Goal: Transaction & Acquisition: Purchase product/service

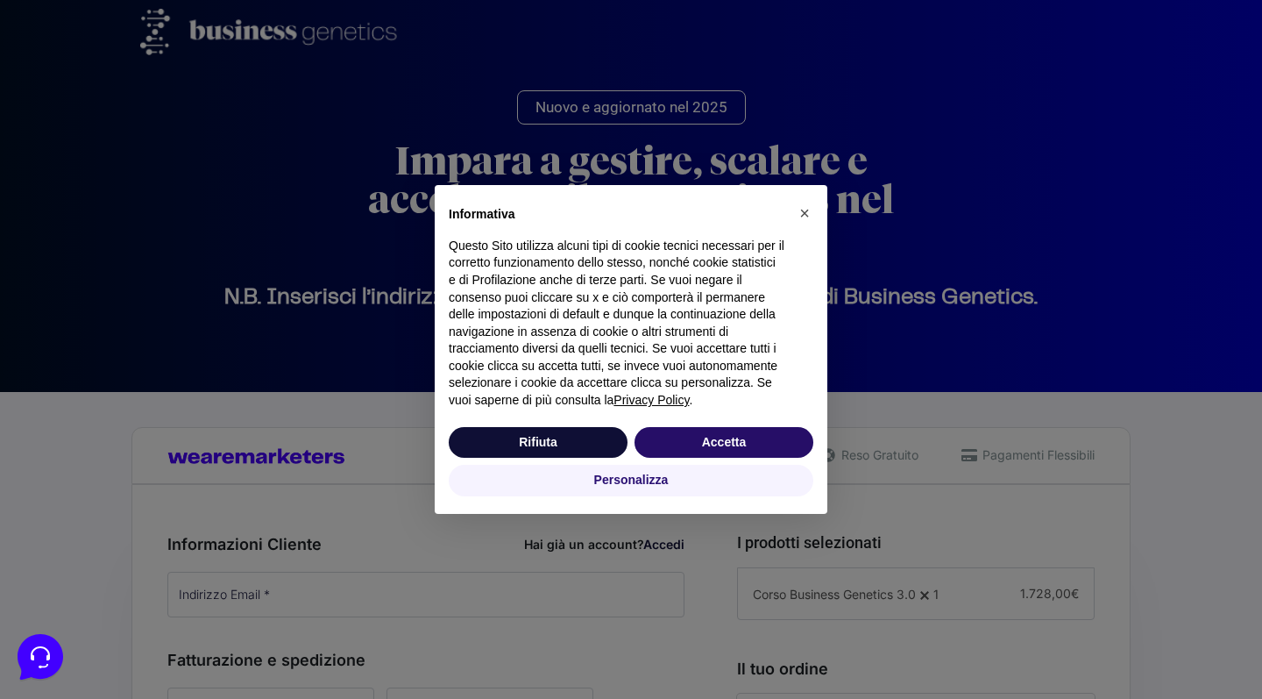
click at [730, 451] on button "Accetta" at bounding box center [724, 443] width 179 height 32
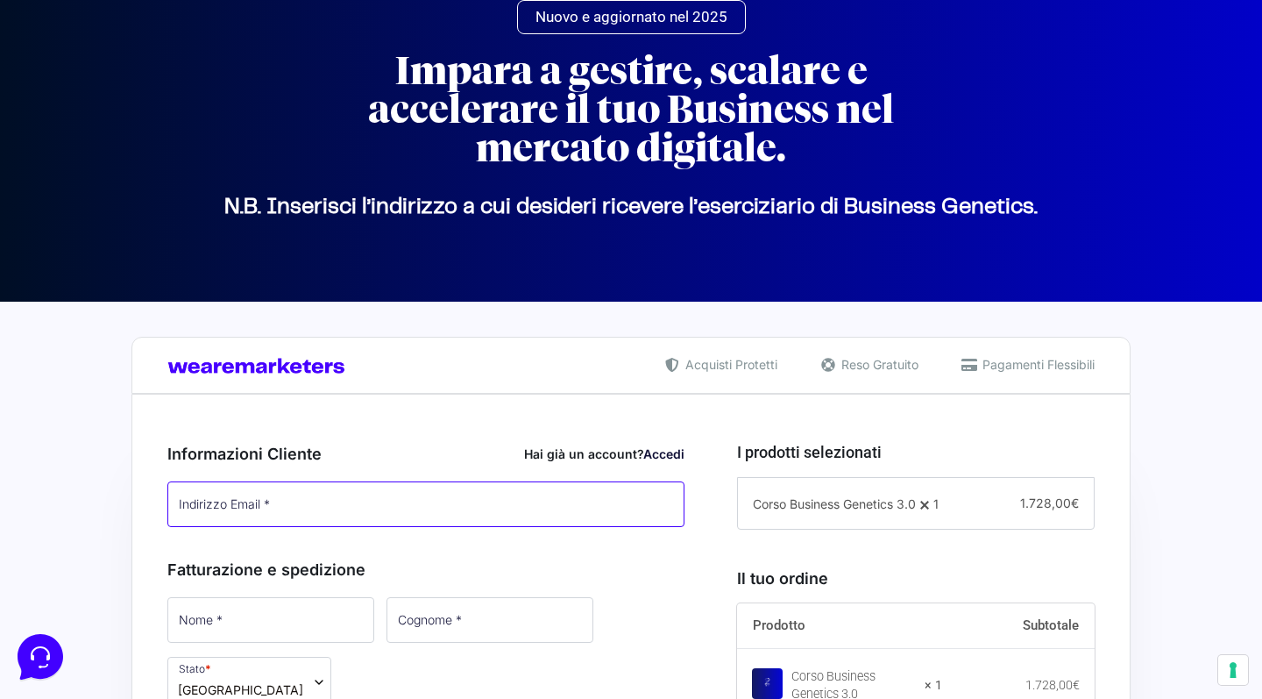
scroll to position [97, 0]
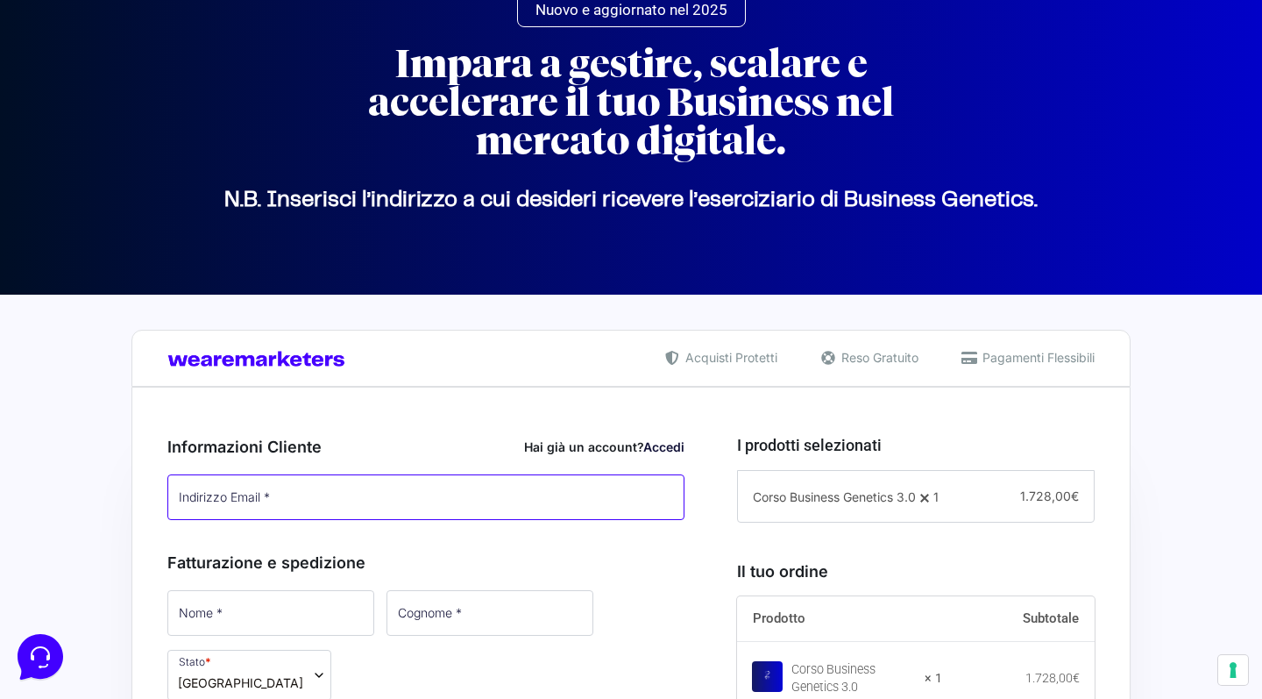
click at [344, 504] on input "Indirizzo Email *" at bounding box center [425, 497] width 517 height 46
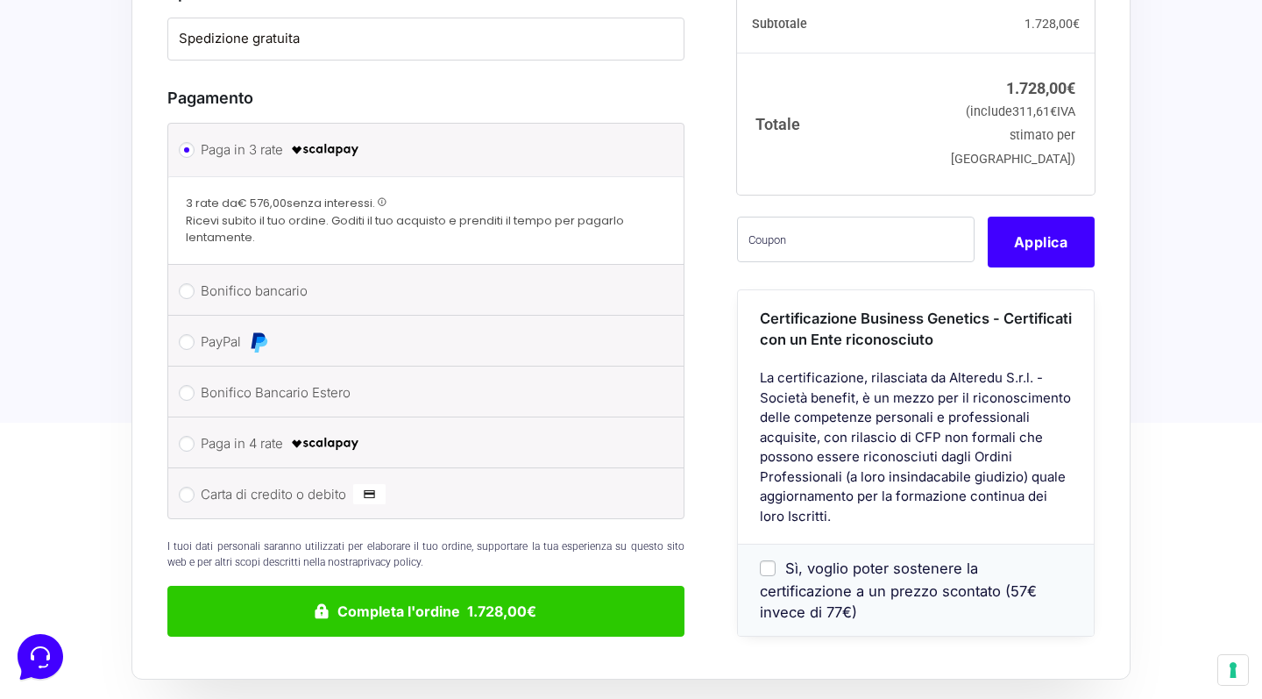
scroll to position [1366, 0]
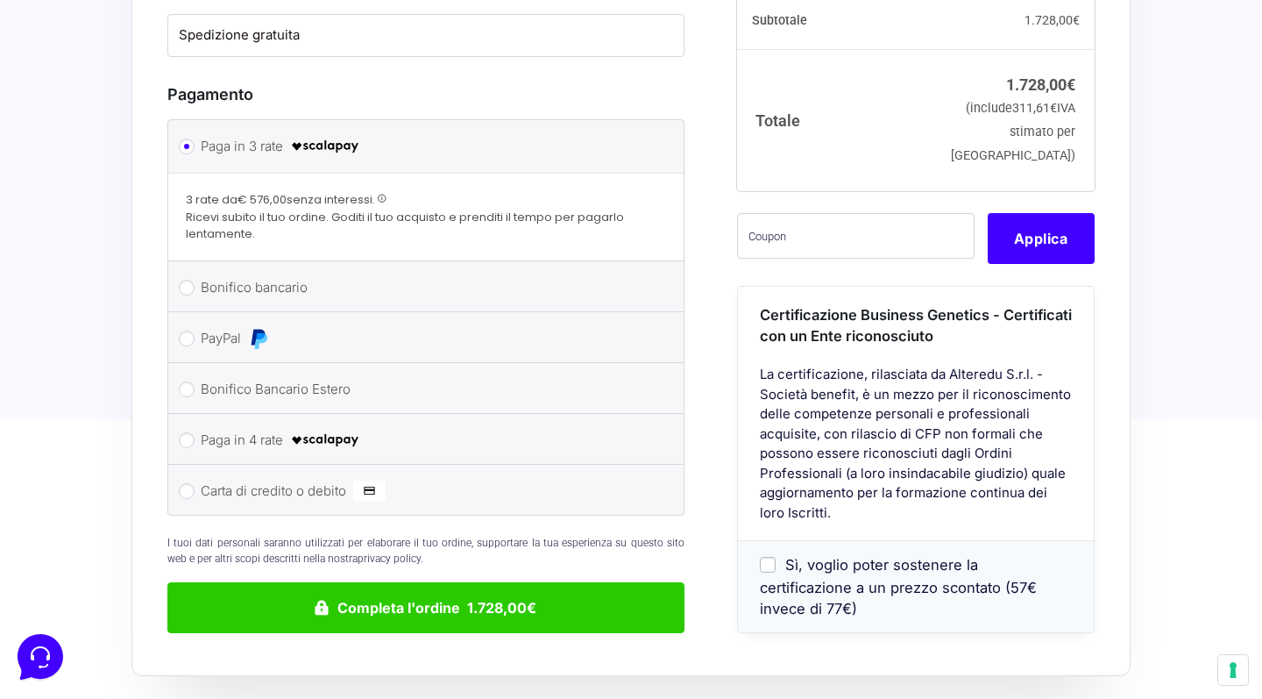
click at [769, 557] on input "Sì, voglio poter sostenere la certificazione a un prezzo scontato (57€ invece d…" at bounding box center [768, 565] width 16 height 16
checkbox input "true"
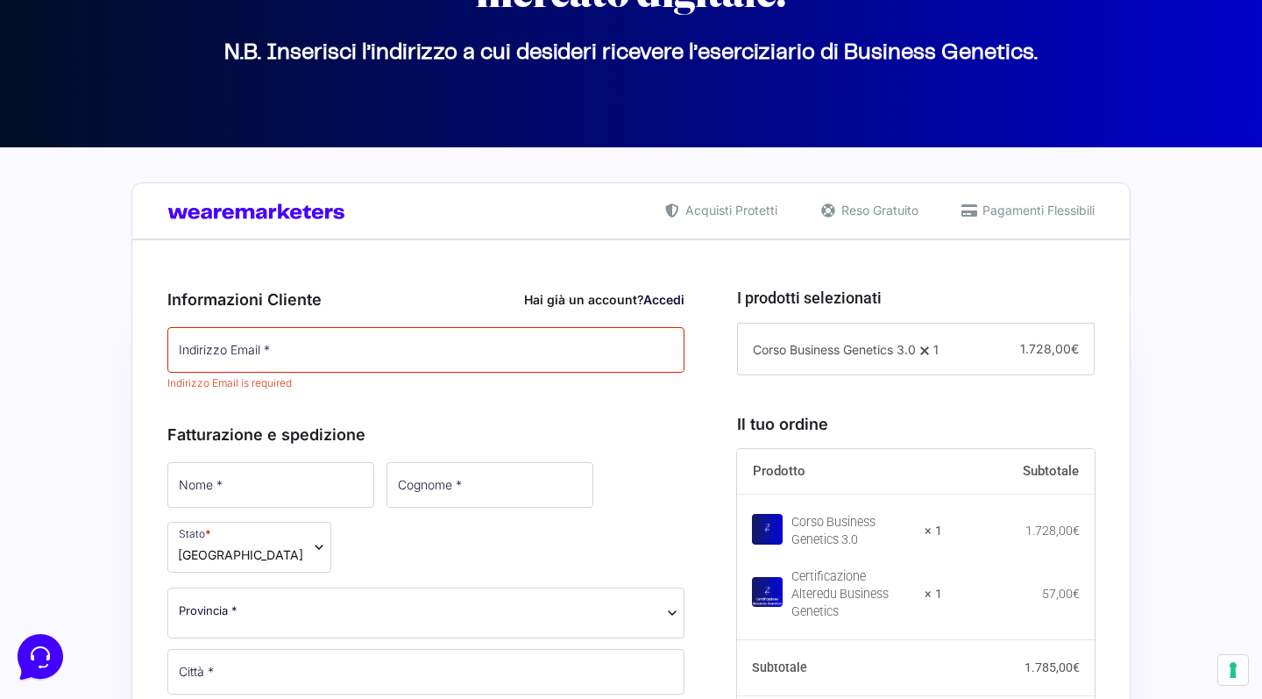
scroll to position [286, 0]
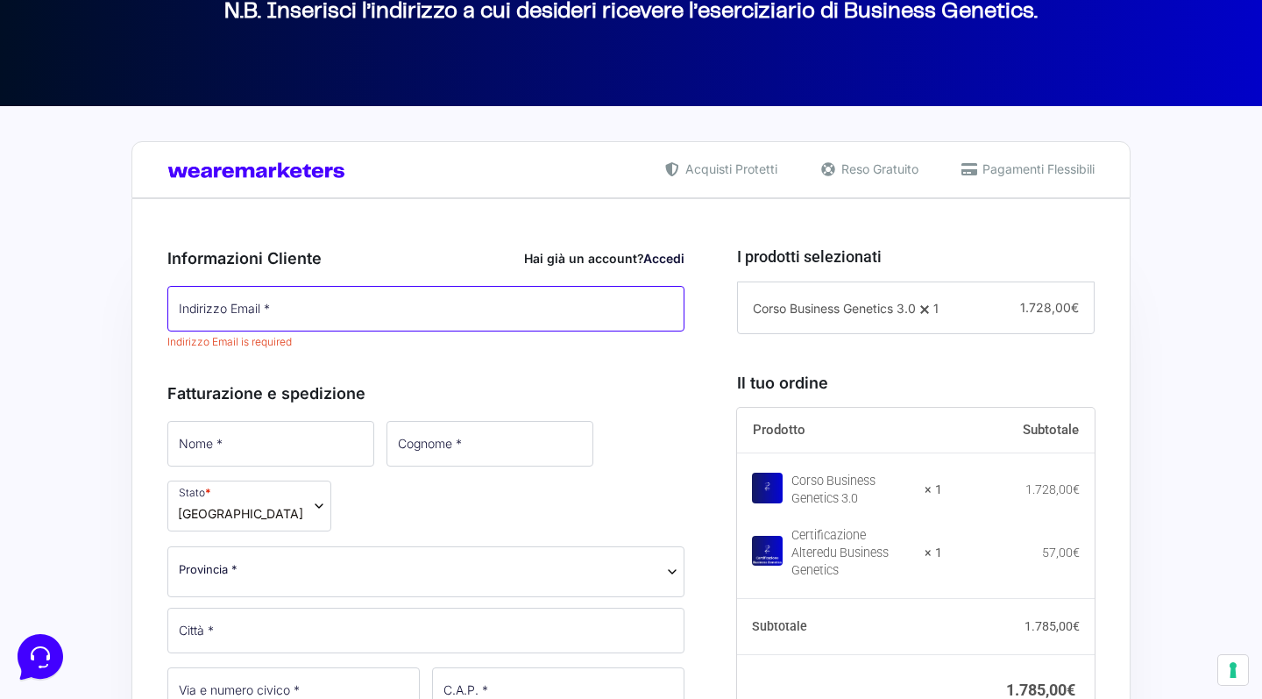
click at [603, 302] on input "Indirizzo Email *" at bounding box center [425, 309] width 517 height 46
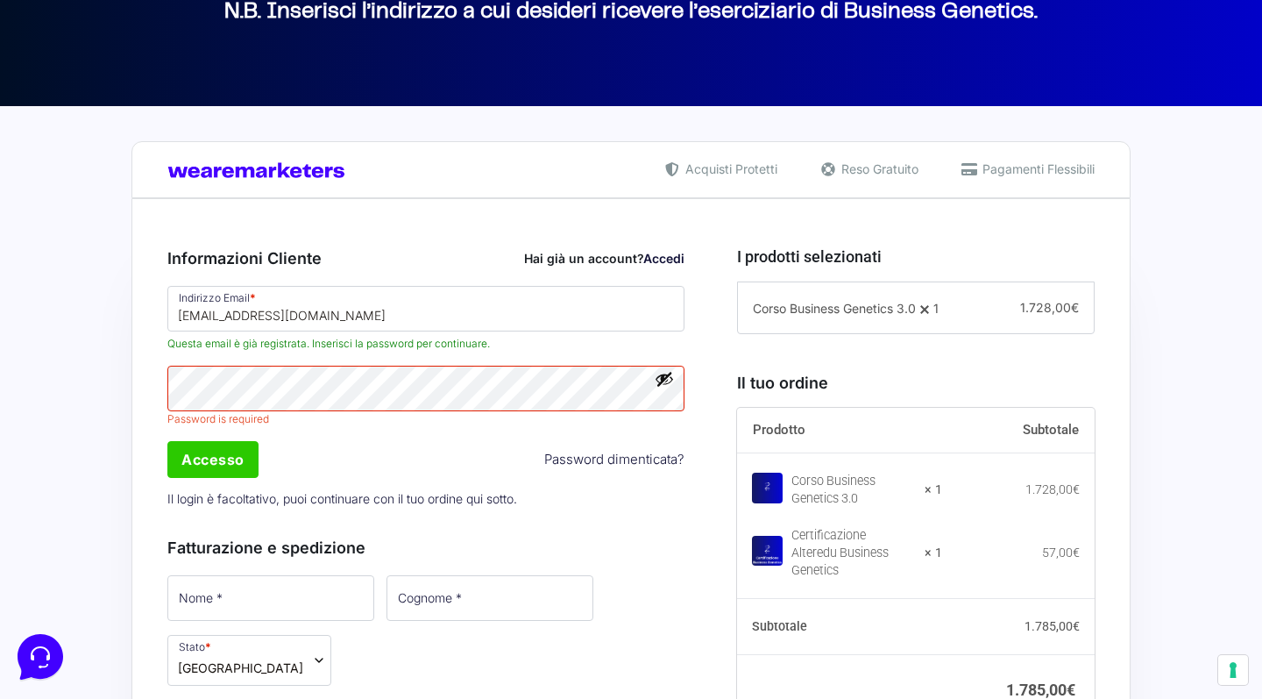
click at [435, 355] on div "Indirizzo Email * [EMAIL_ADDRESS][DOMAIN_NAME] Questa email è già registrata. I…" at bounding box center [425, 399] width 529 height 233
type input "[EMAIL_ADDRESS][DOMAIN_NAME]"
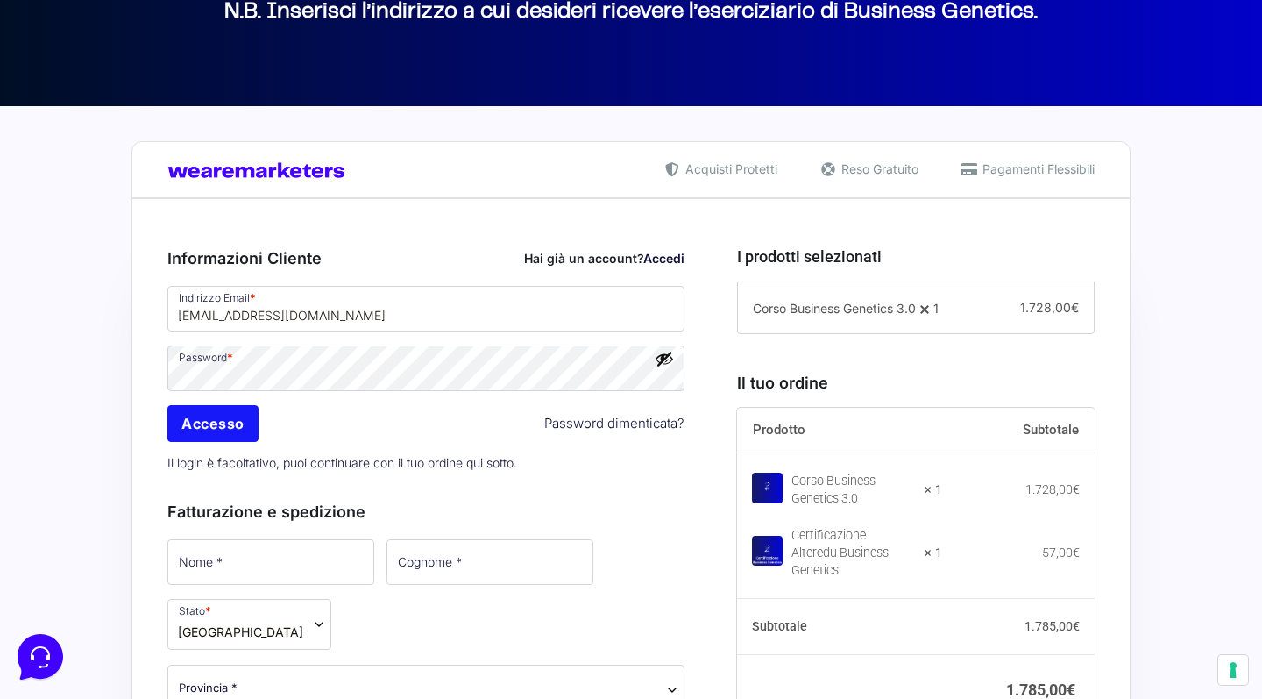
click at [238, 422] on input "Accesso" at bounding box center [212, 423] width 91 height 37
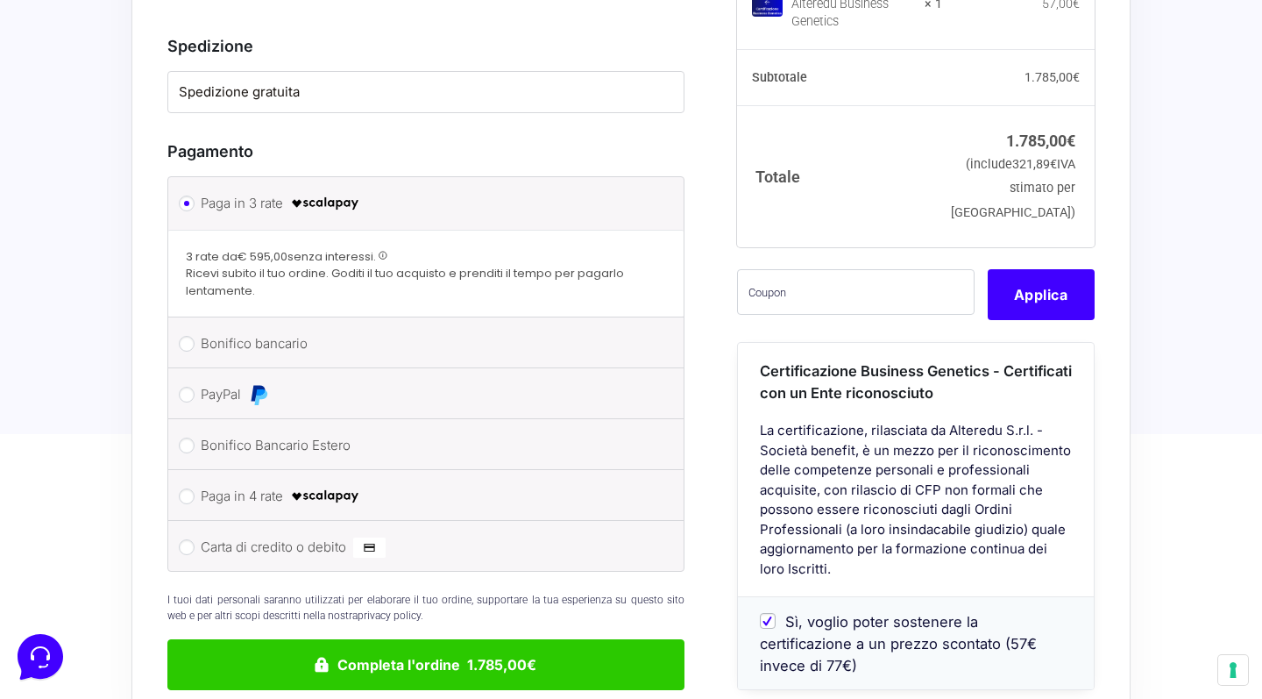
scroll to position [1523, 0]
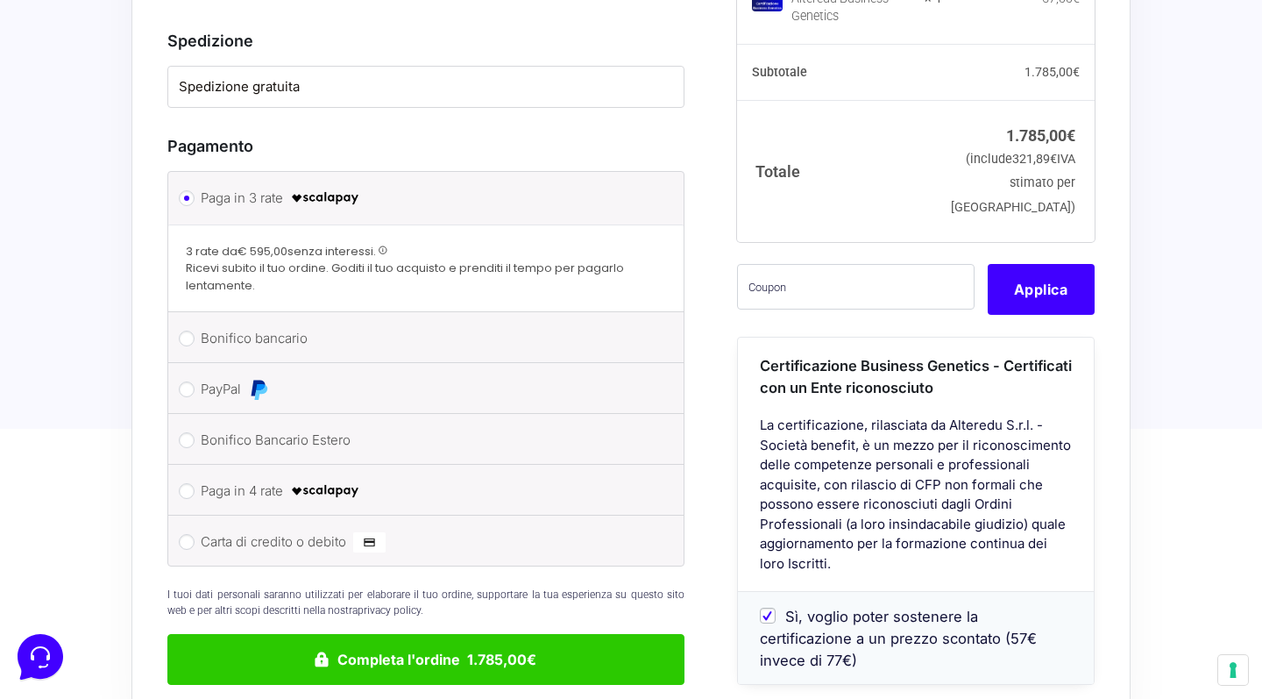
click at [370, 325] on label "Bonifico bancario" at bounding box center [423, 338] width 444 height 26
click at [195, 330] on input "Bonifico bancario" at bounding box center [187, 338] width 16 height 16
radio input "true"
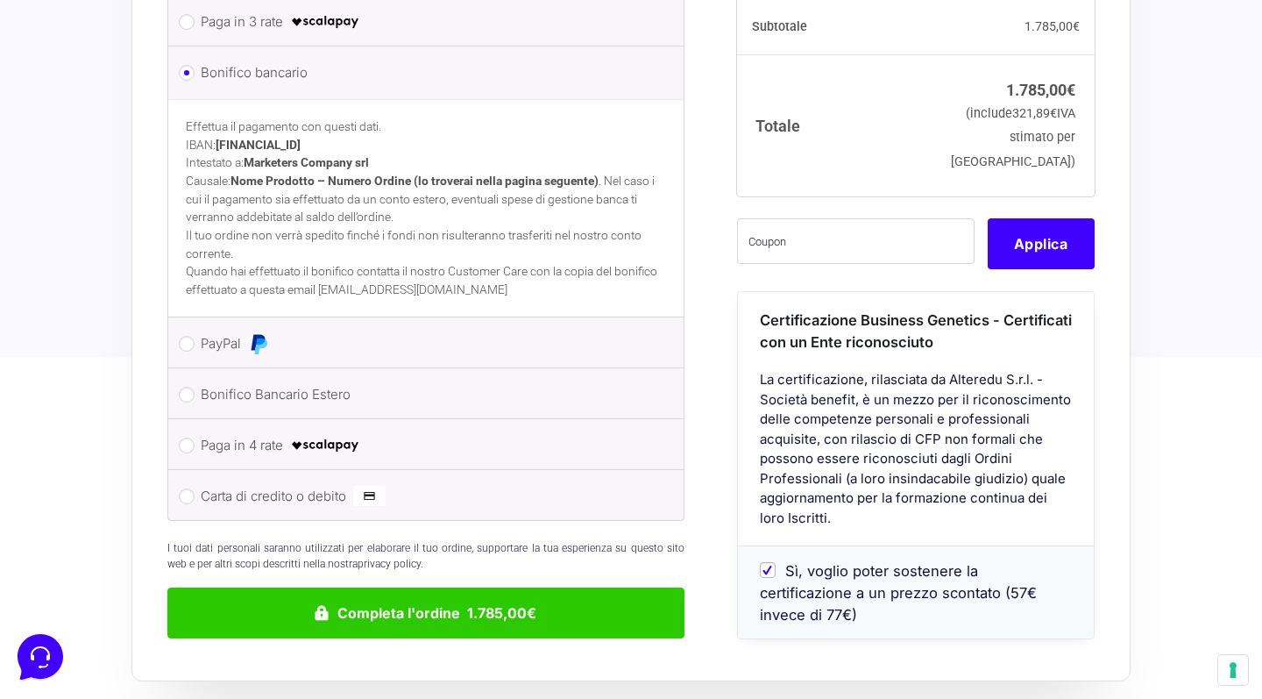
scroll to position [1807, 0]
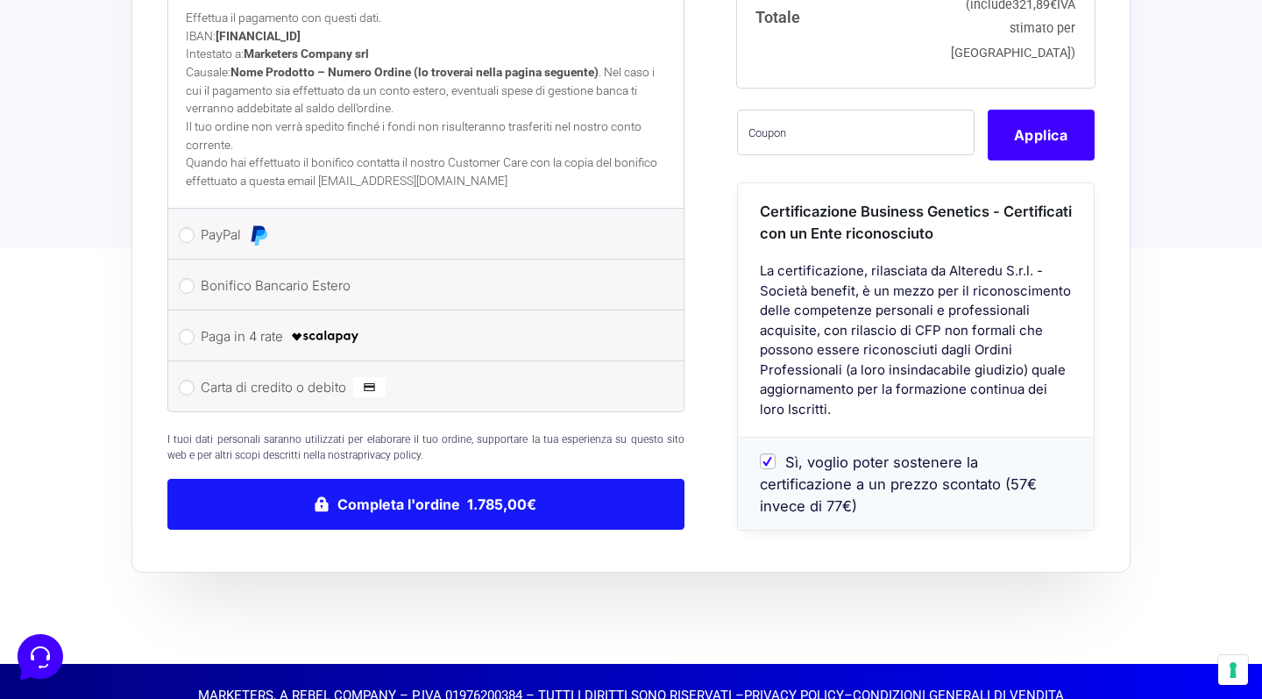
click at [498, 488] on button "Completa l'ordine 1.785,00€" at bounding box center [425, 504] width 517 height 51
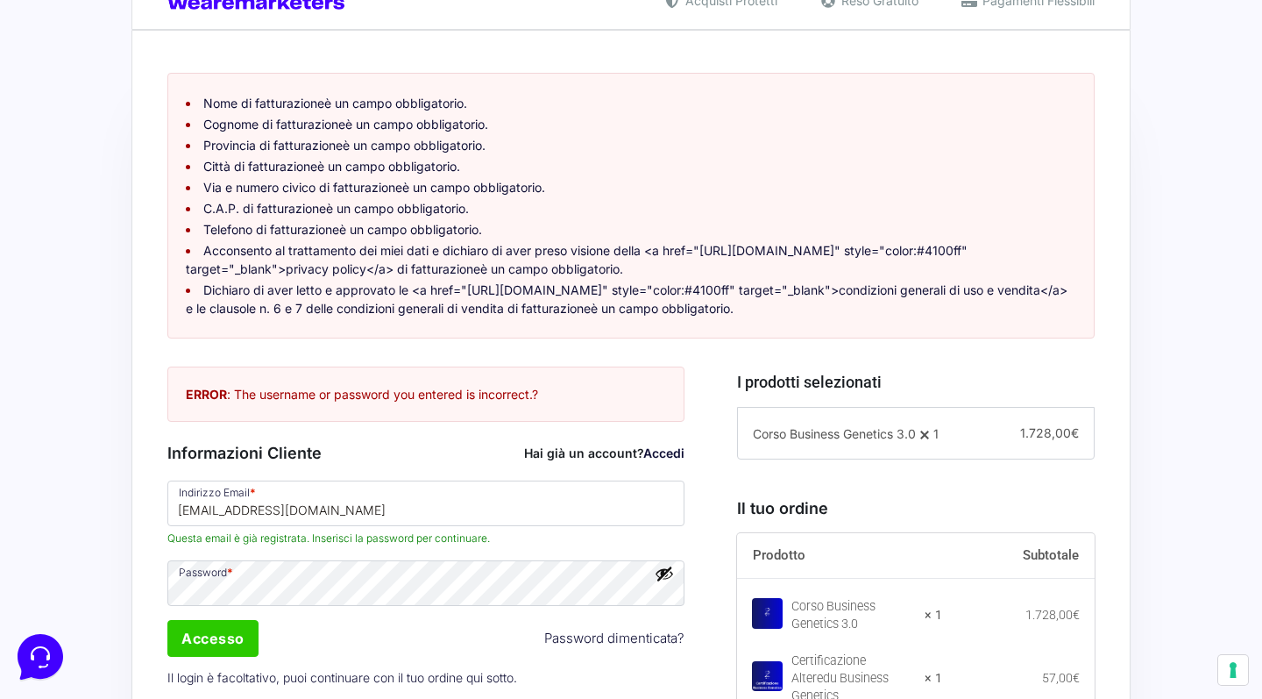
scroll to position [425, 0]
